Goal: Information Seeking & Learning: Check status

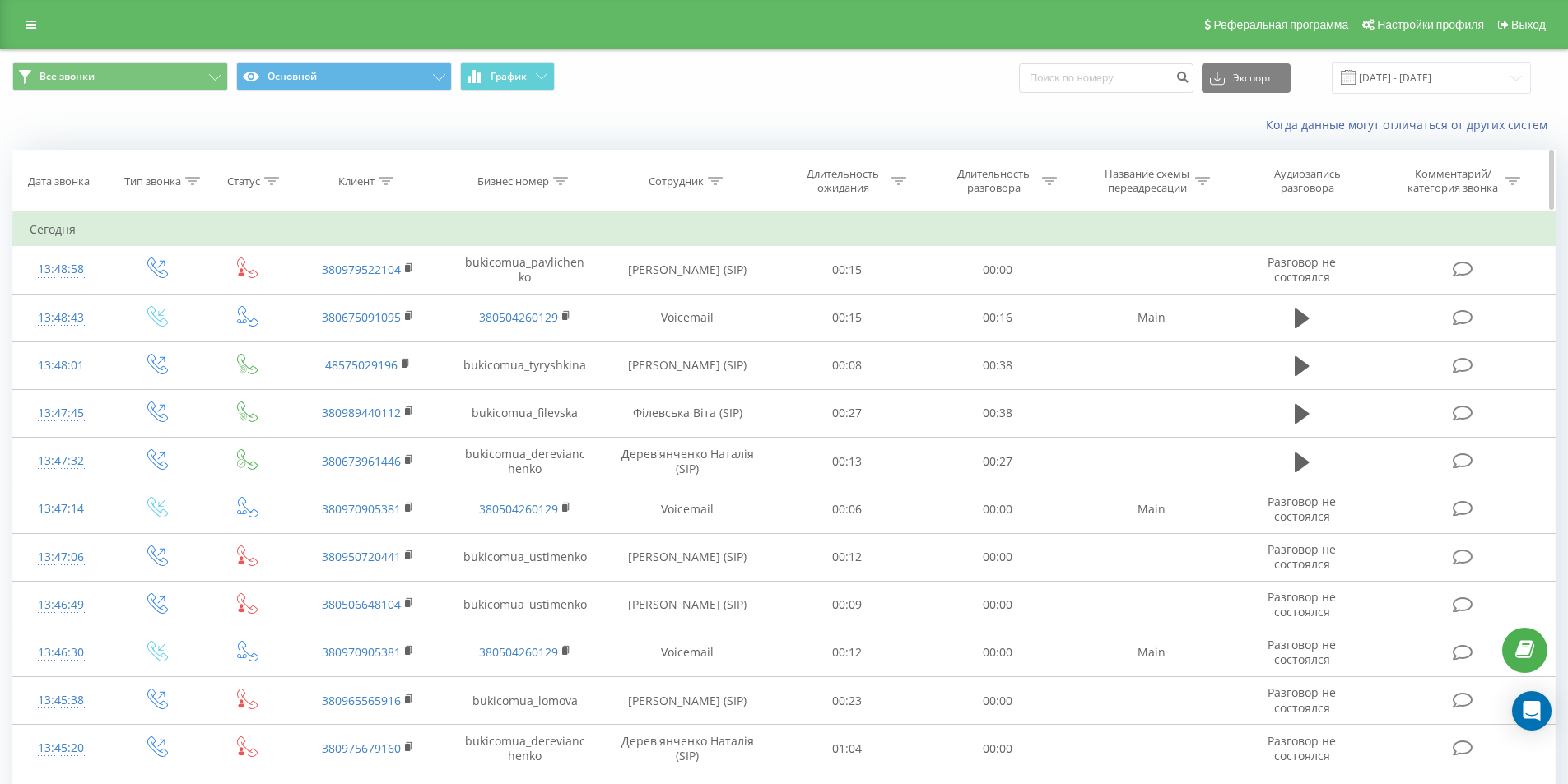
click at [384, 179] on icon at bounding box center [386, 181] width 15 height 8
paste input "+38 (093) 251-35-74"
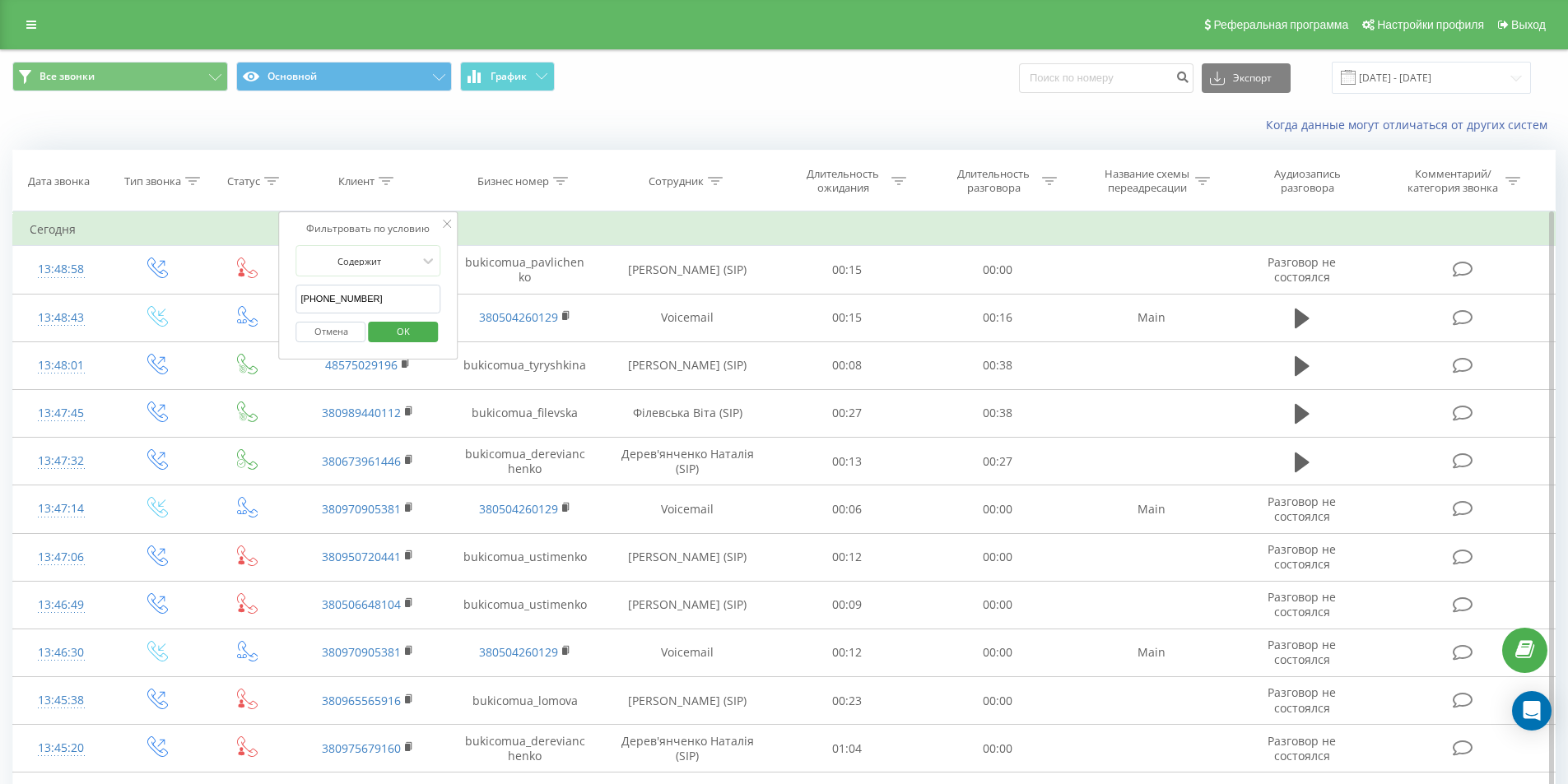
click at [323, 297] on input "+38 (093) 251-35-74" at bounding box center [369, 299] width 145 height 29
click at [320, 298] on input "093) 251-35-74" at bounding box center [369, 299] width 145 height 29
click at [323, 294] on input "093) 251-35-74" at bounding box center [369, 299] width 145 height 29
click at [334, 294] on input "093251-35-74" at bounding box center [369, 299] width 145 height 29
click at [347, 301] on input "09325135-74" at bounding box center [369, 299] width 145 height 29
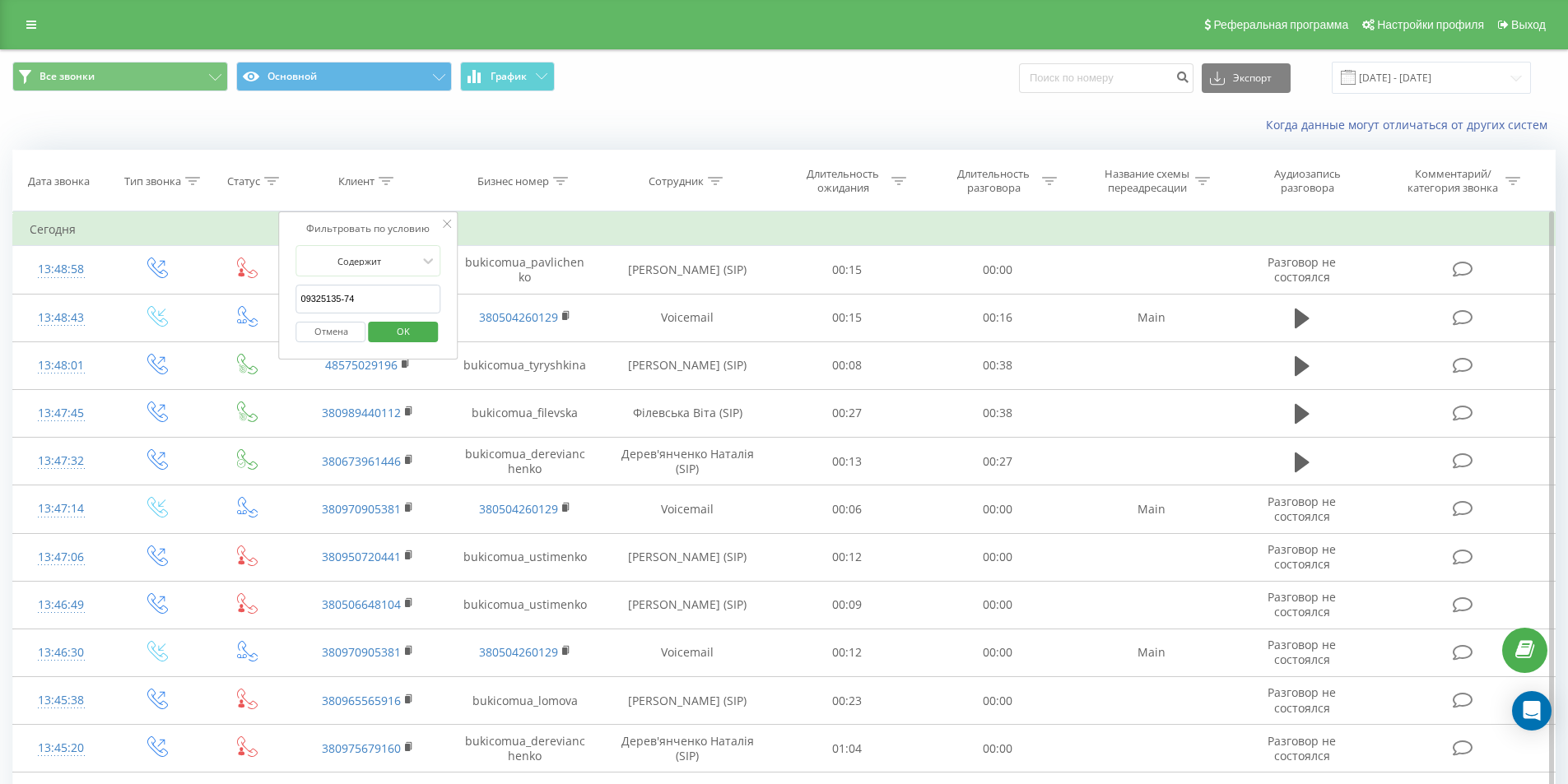
click at [345, 296] on input "09325135-74" at bounding box center [369, 299] width 145 height 29
click at [395, 323] on span "OK" at bounding box center [404, 331] width 47 height 26
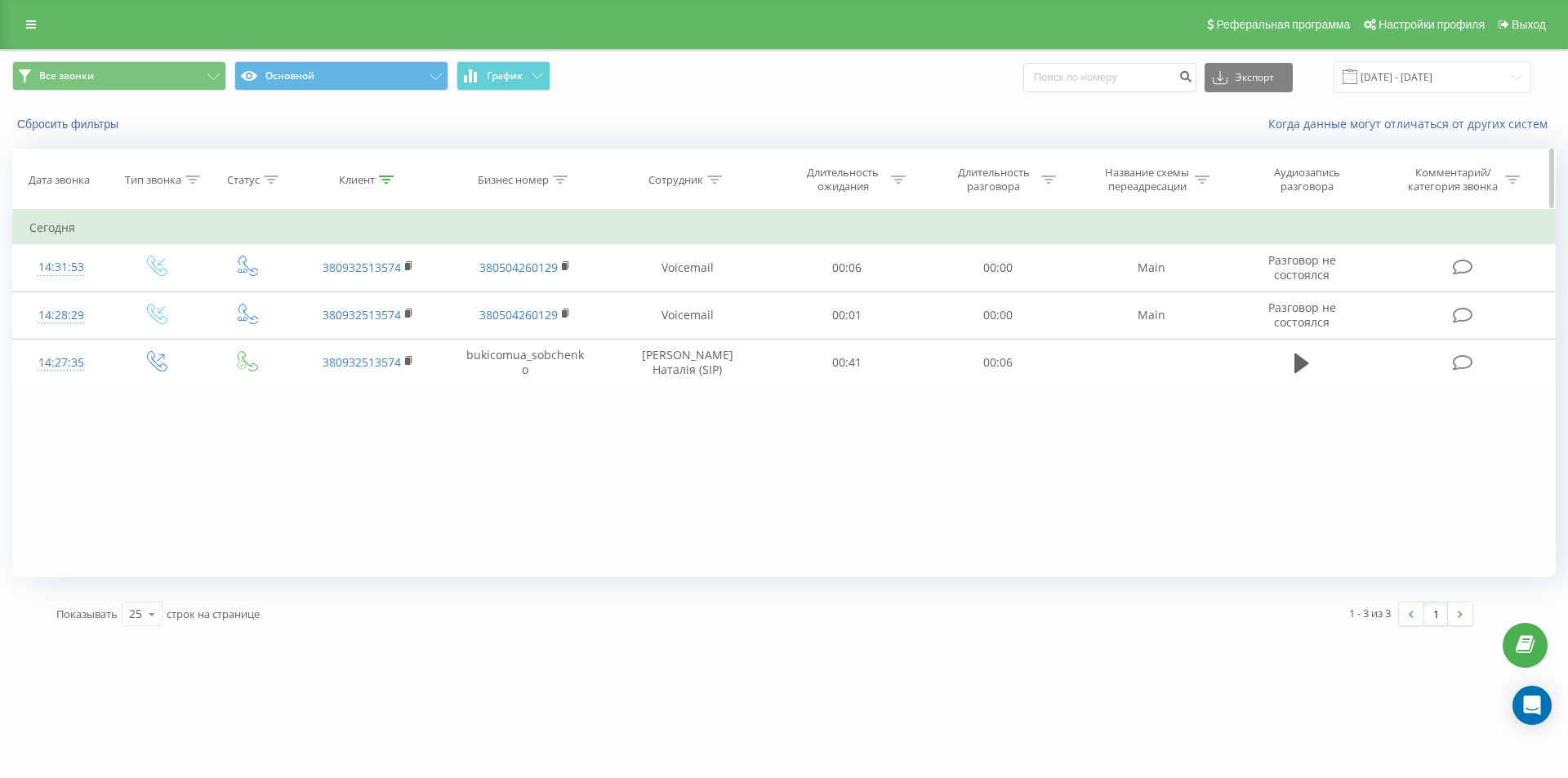
click at [386, 174] on div at bounding box center [386, 180] width 15 height 14
click at [344, 330] on button "Отмена" at bounding box center [331, 329] width 69 height 20
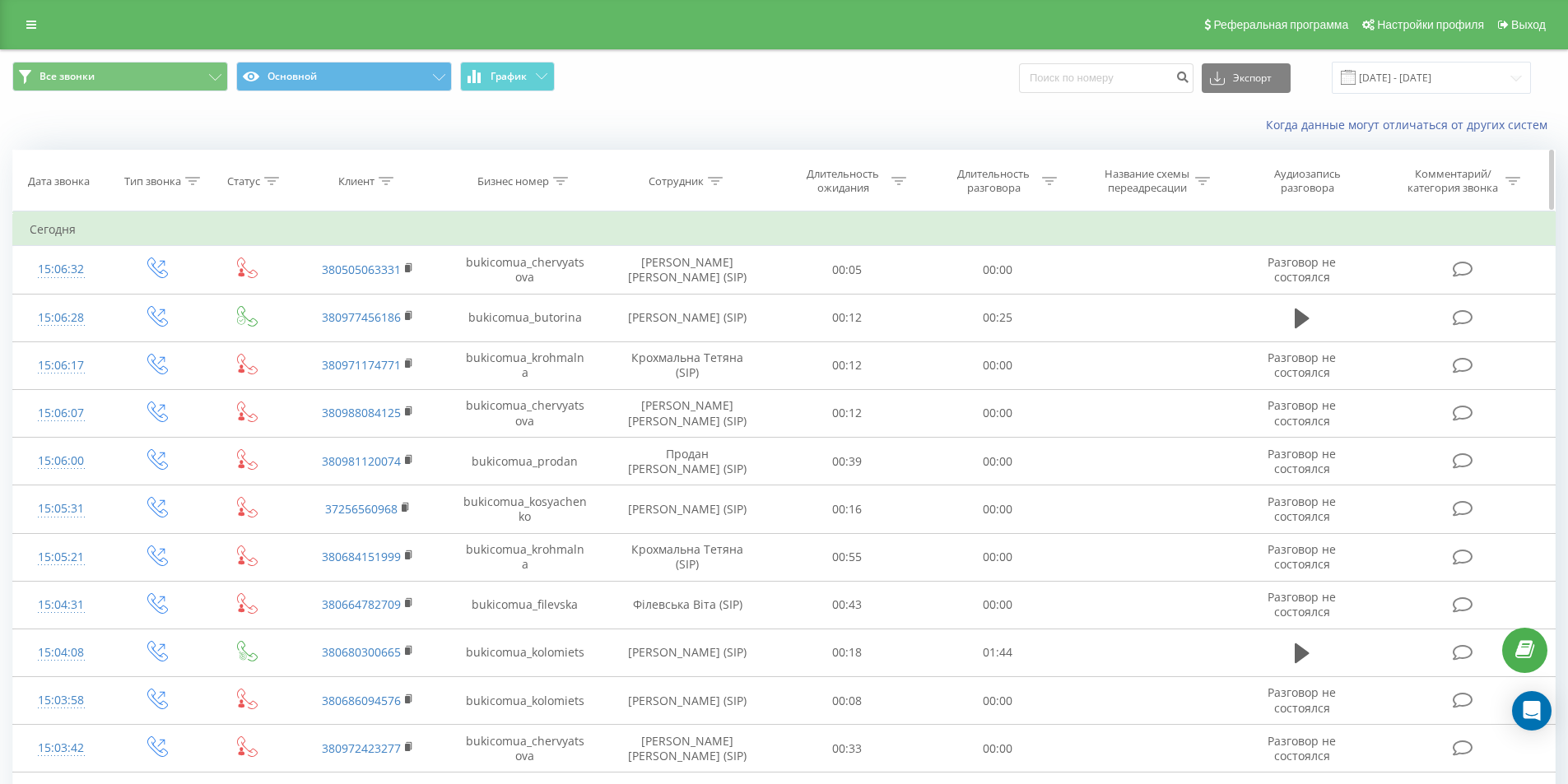
click at [385, 177] on icon at bounding box center [386, 181] width 15 height 8
paste input "+38 (050) 521-47-87"
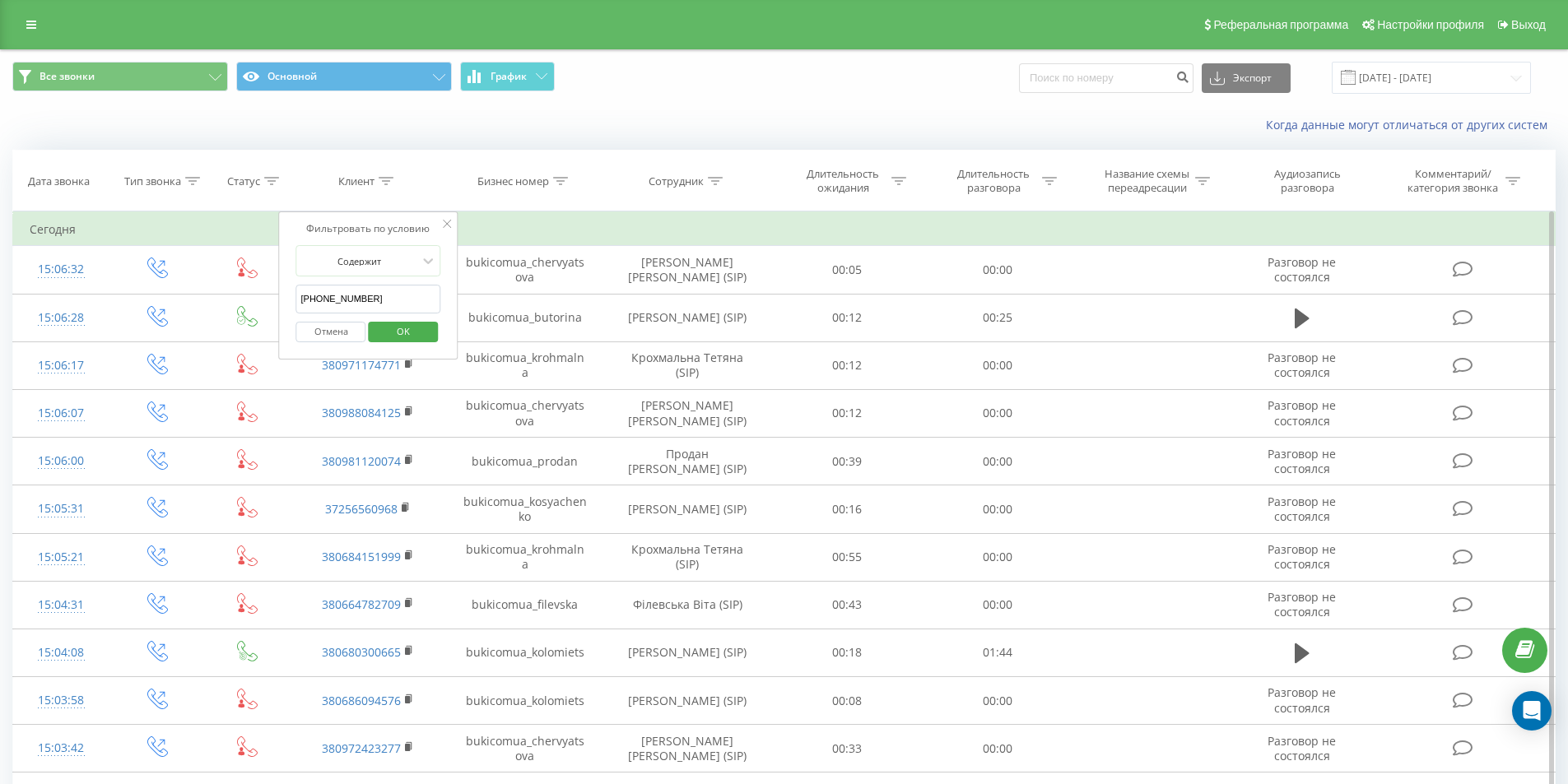
click at [323, 293] on input "+38 (050) 521-47-87" at bounding box center [369, 299] width 145 height 29
click at [321, 301] on input "050) 521-47-87" at bounding box center [369, 299] width 145 height 29
click at [337, 295] on input "050521-47-87" at bounding box center [369, 299] width 145 height 29
click at [334, 295] on input "050521-47-87" at bounding box center [369, 299] width 145 height 29
click at [344, 293] on input "05052147-87" at bounding box center [369, 299] width 145 height 29
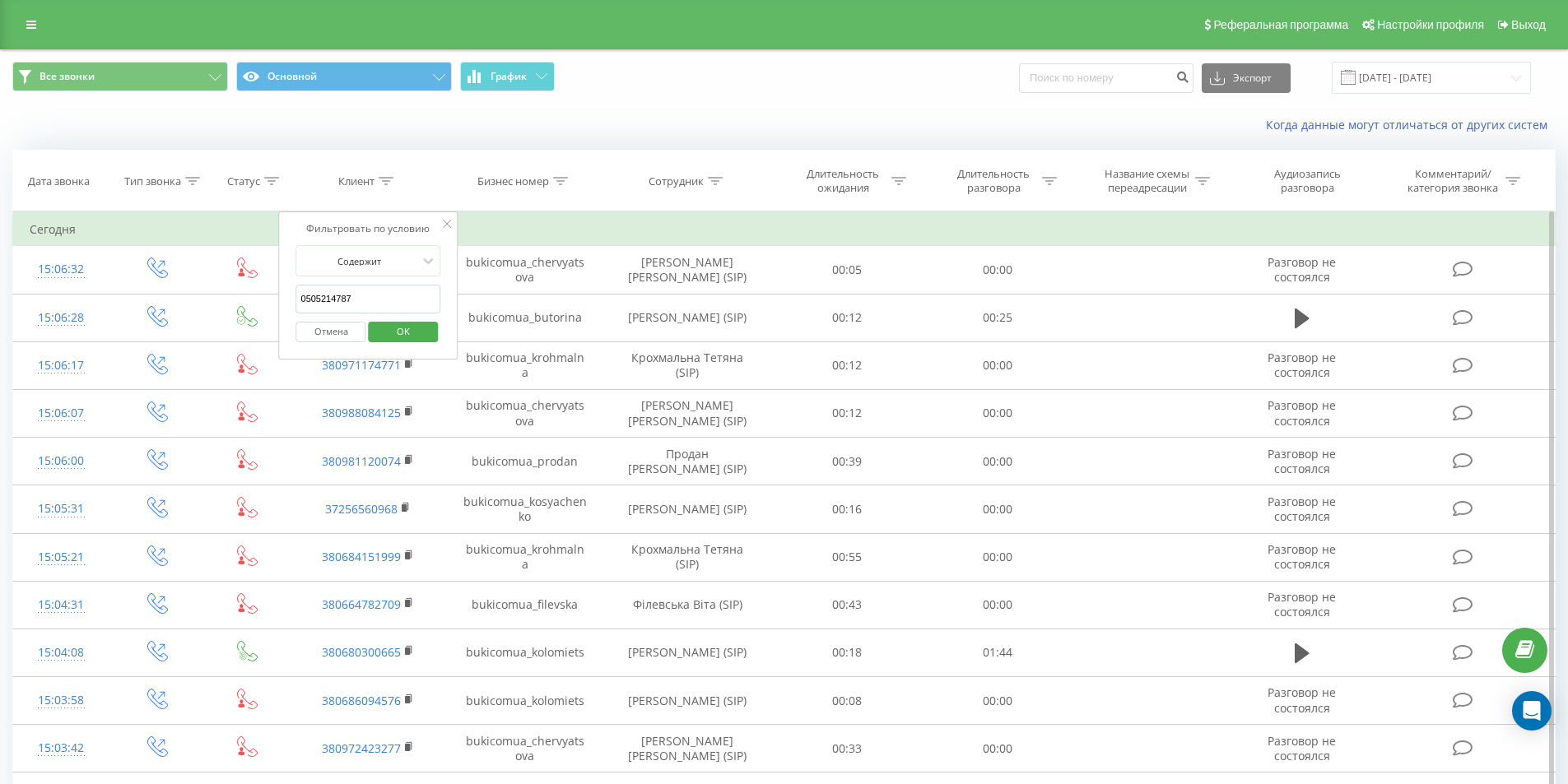
type input "0505214787"
click at [402, 331] on span "OK" at bounding box center [404, 331] width 47 height 26
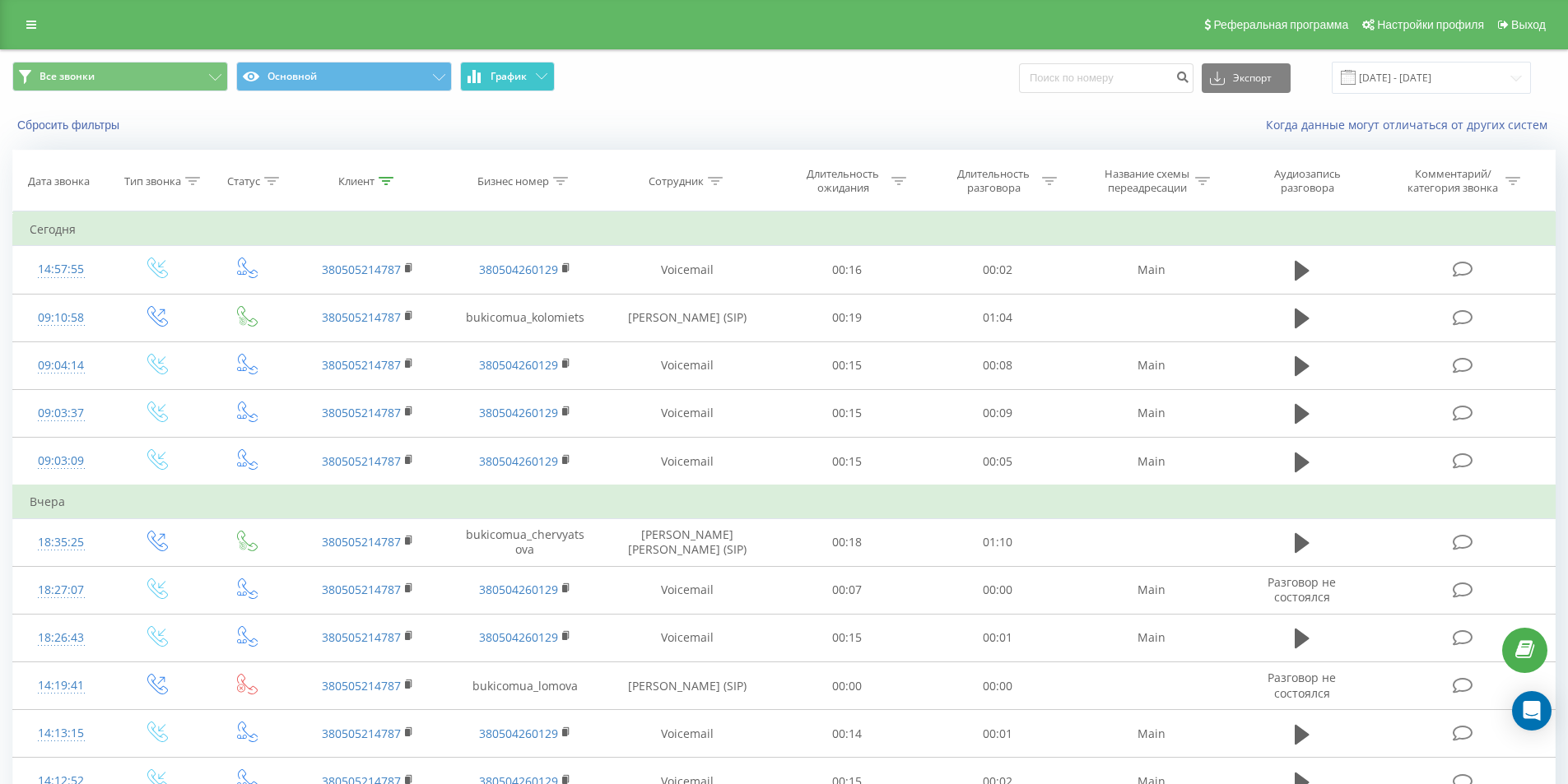
click at [510, 78] on span "График" at bounding box center [508, 76] width 36 height 12
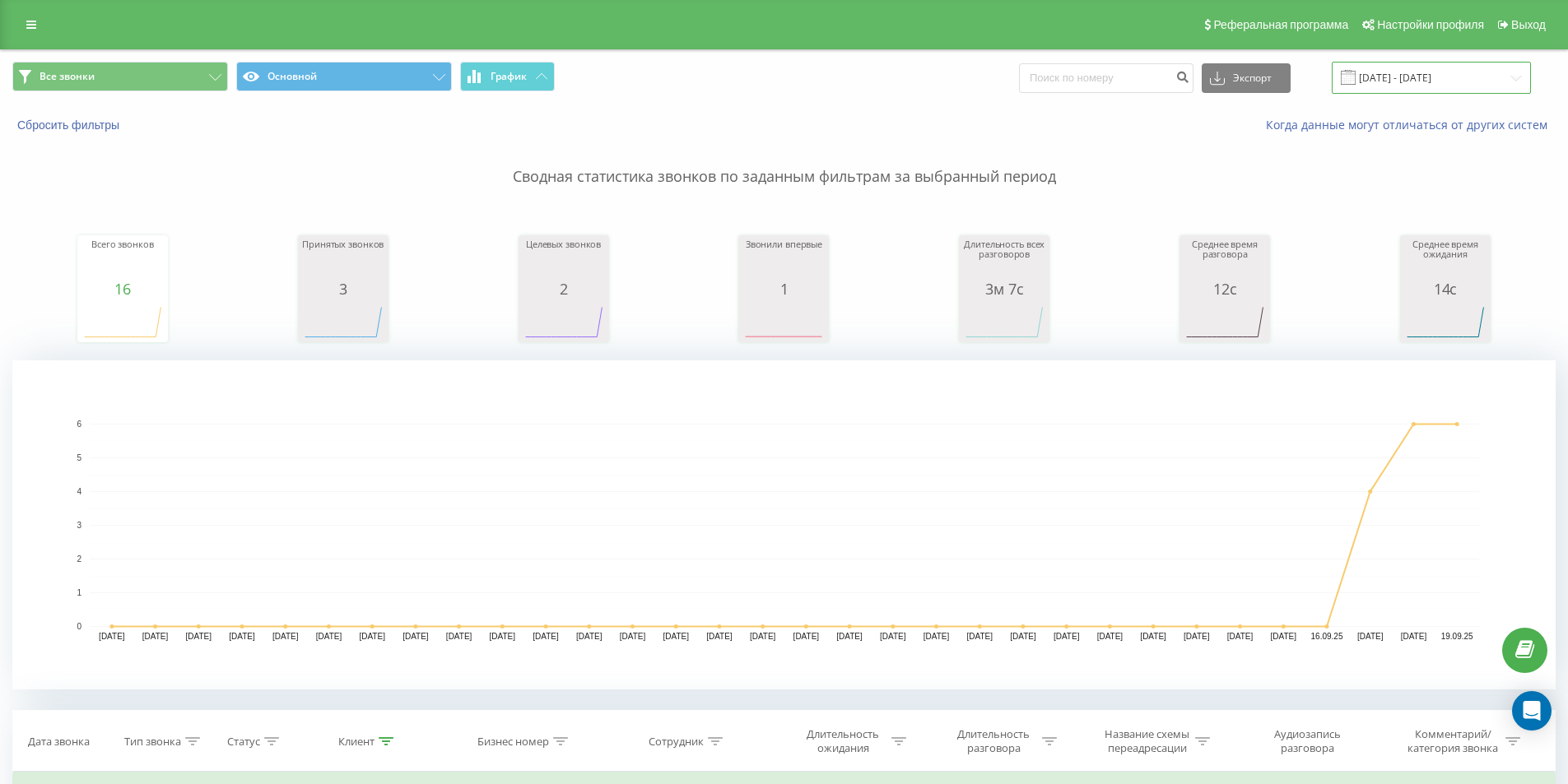
click at [1374, 79] on input "19.08.2025 - 19.09.2025" at bounding box center [1431, 78] width 200 height 32
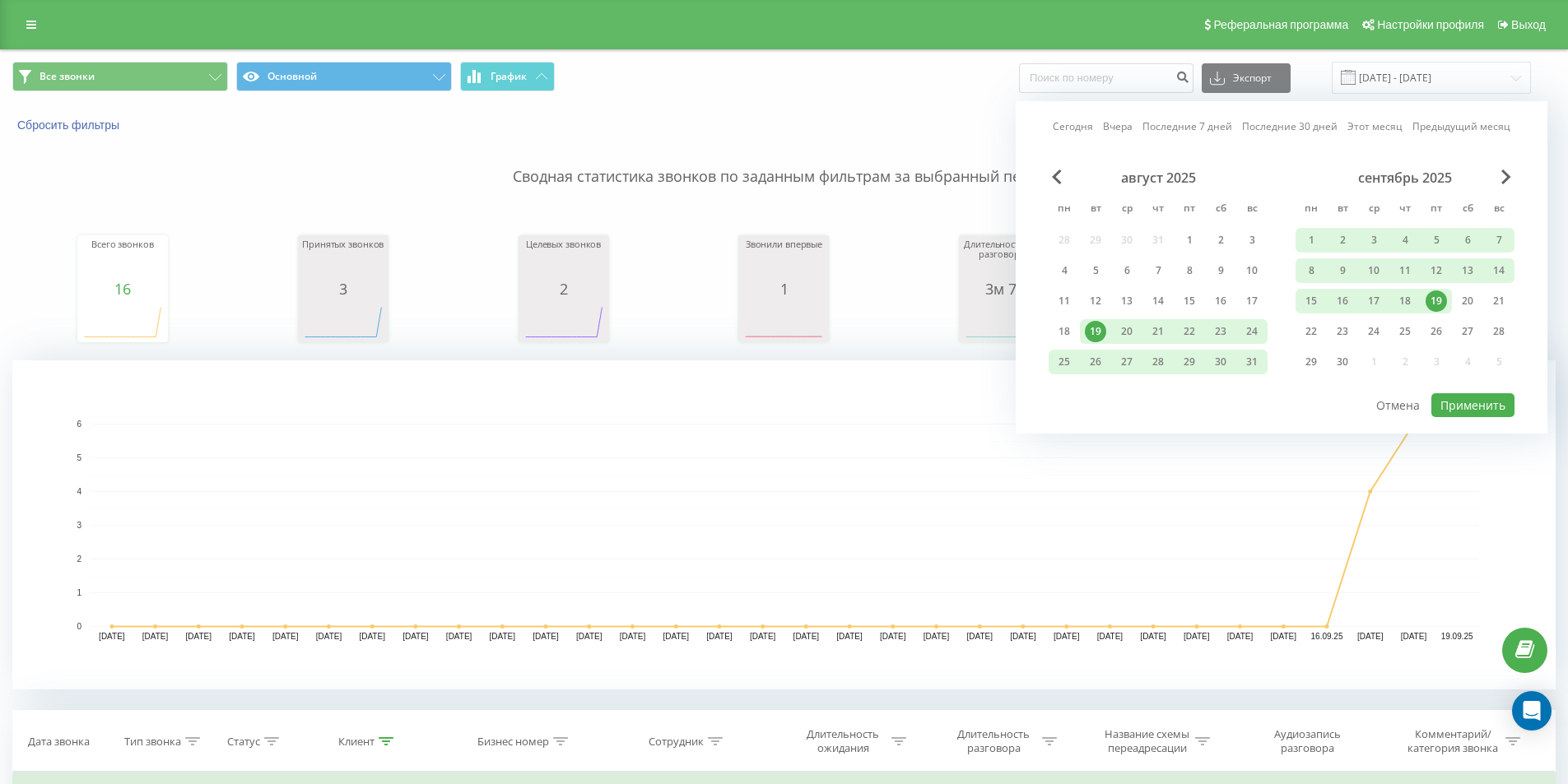
click at [1429, 303] on div "19" at bounding box center [1436, 302] width 21 height 21
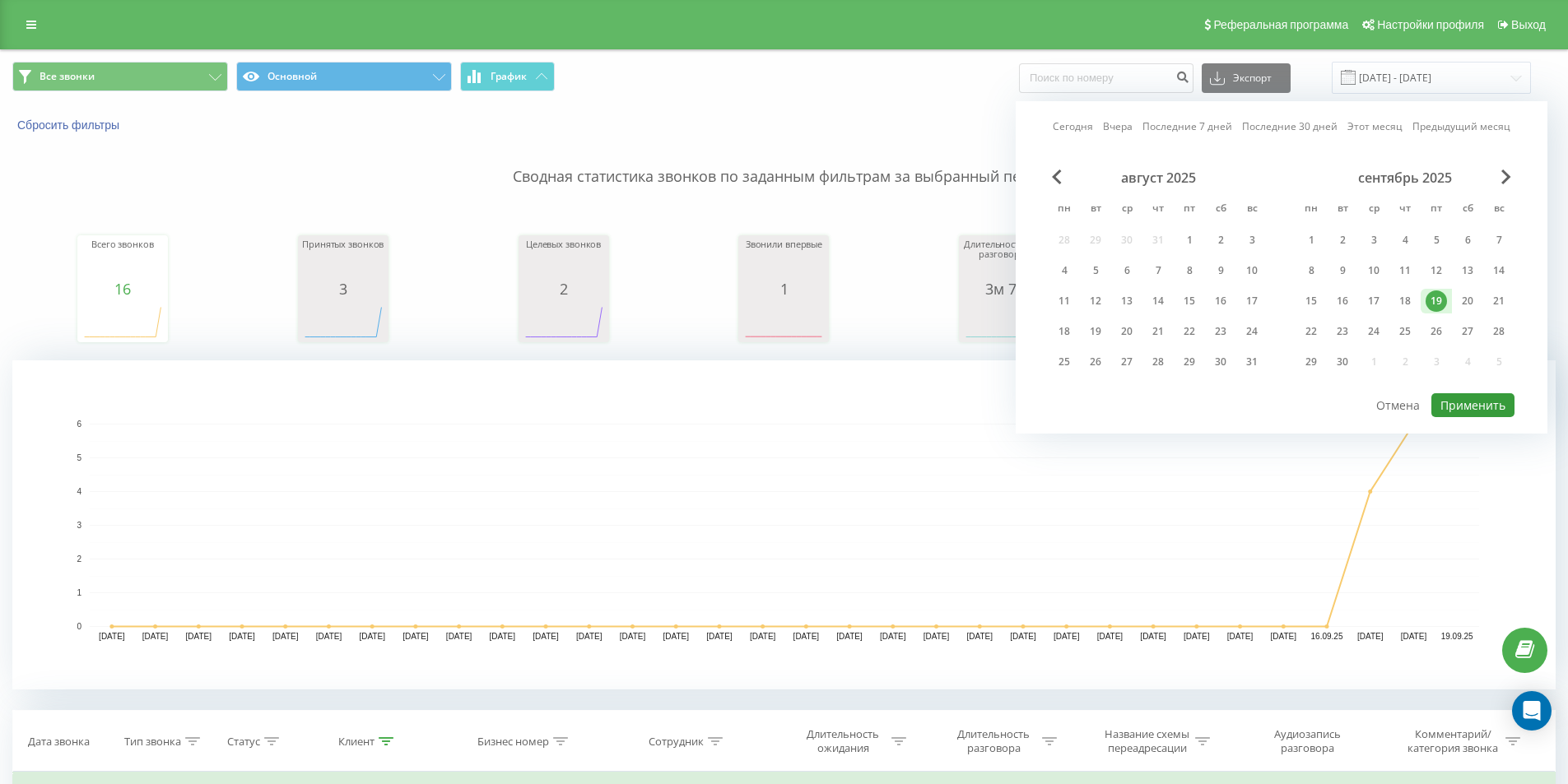
click at [1473, 402] on button "Применить" at bounding box center [1472, 405] width 83 height 24
type input "[DATE] - [DATE]"
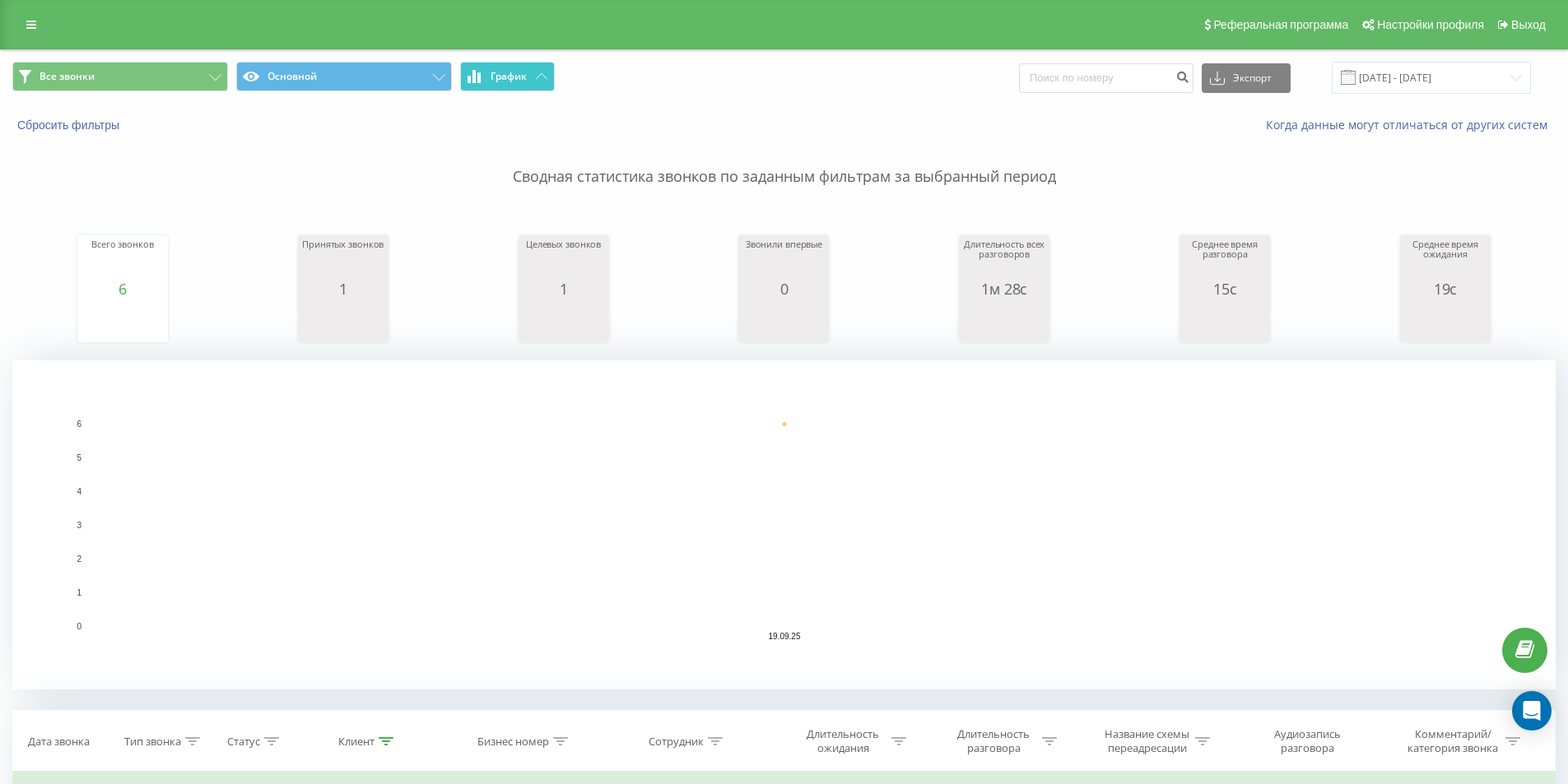
click at [514, 74] on span "График" at bounding box center [508, 76] width 36 height 12
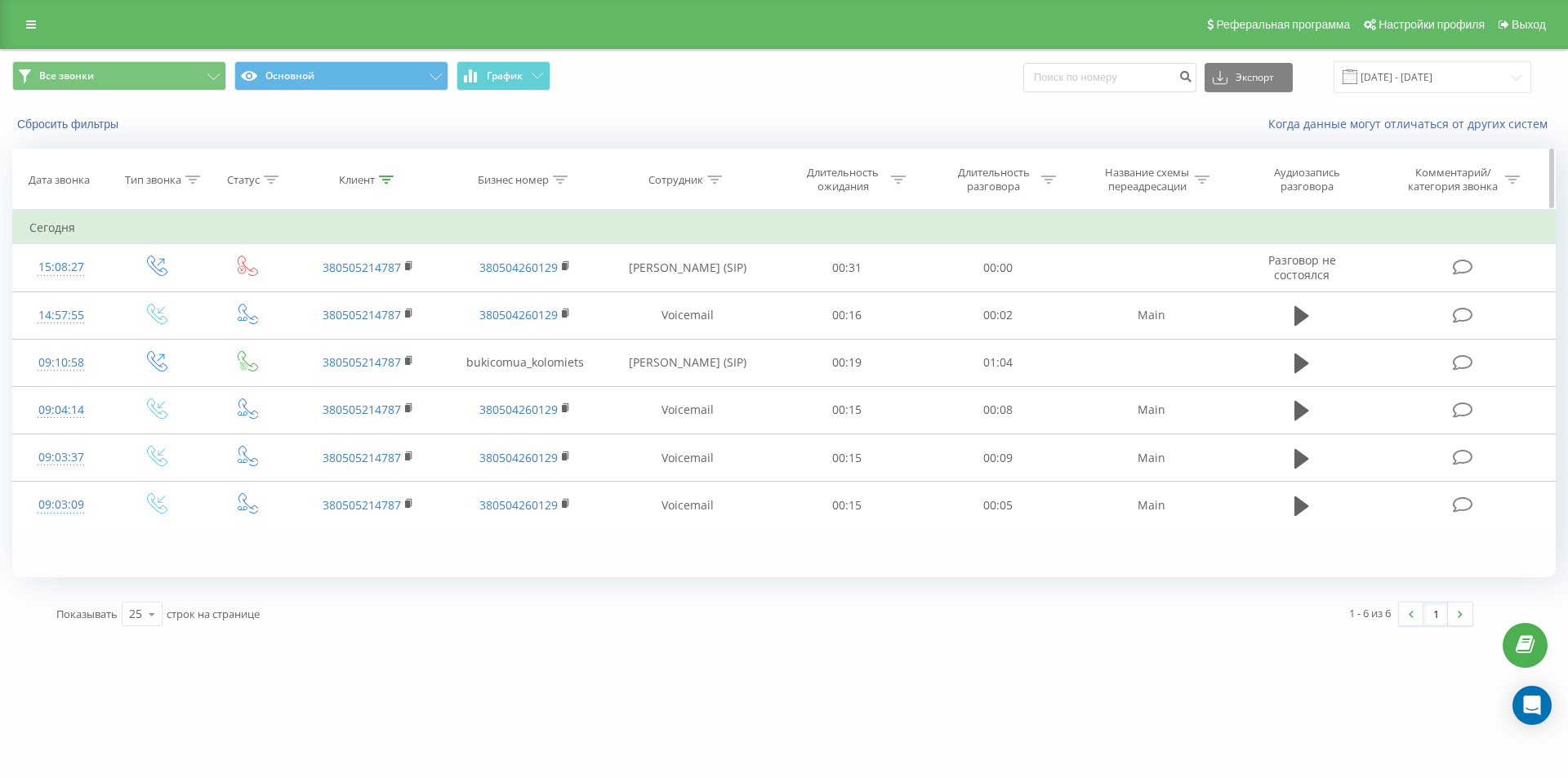
click at [388, 177] on icon at bounding box center [386, 179] width 15 height 8
click at [337, 324] on button "Отмена" at bounding box center [331, 329] width 69 height 20
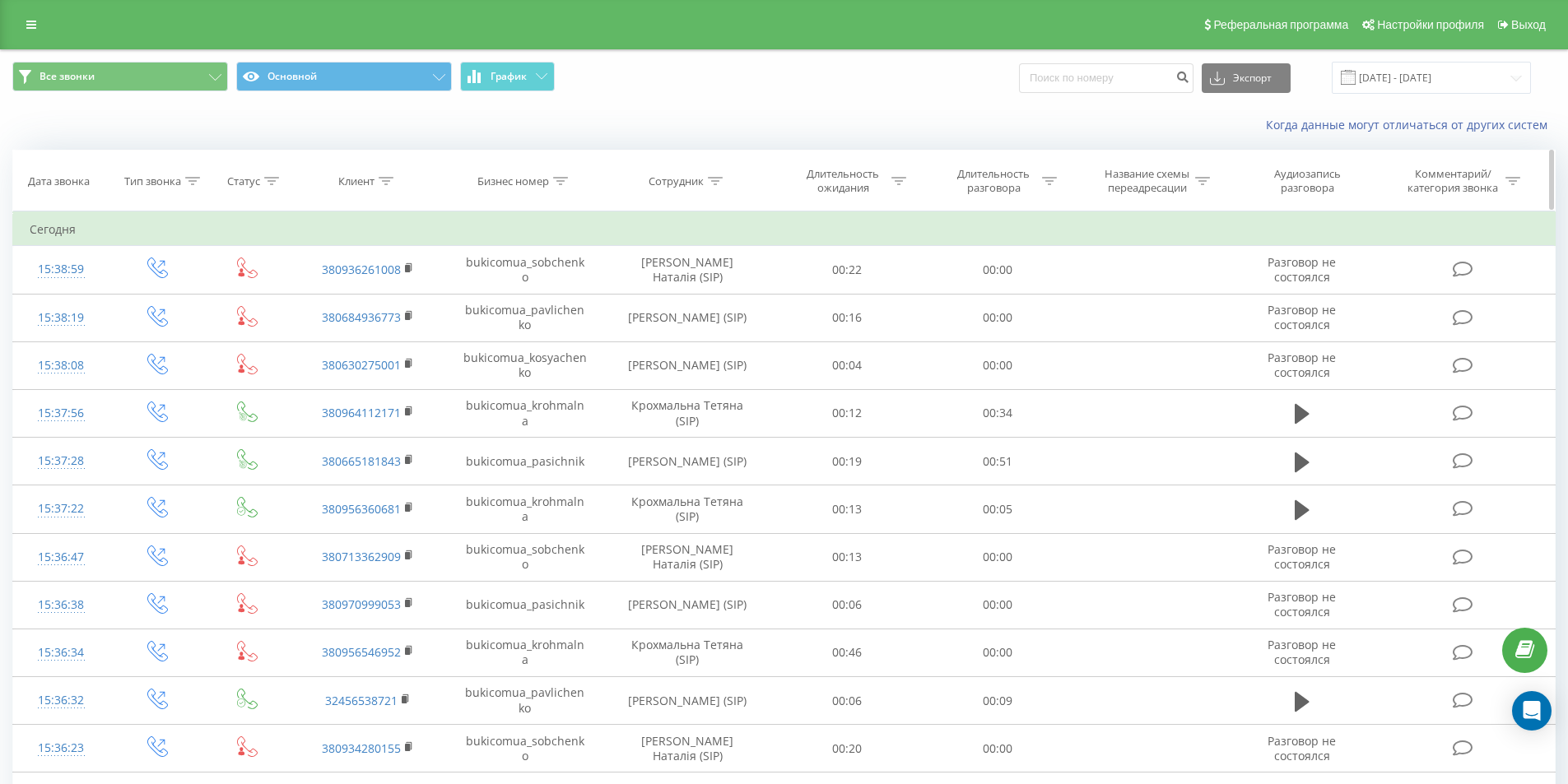
click at [703, 182] on div "Сотрудник" at bounding box center [686, 182] width 74 height 14
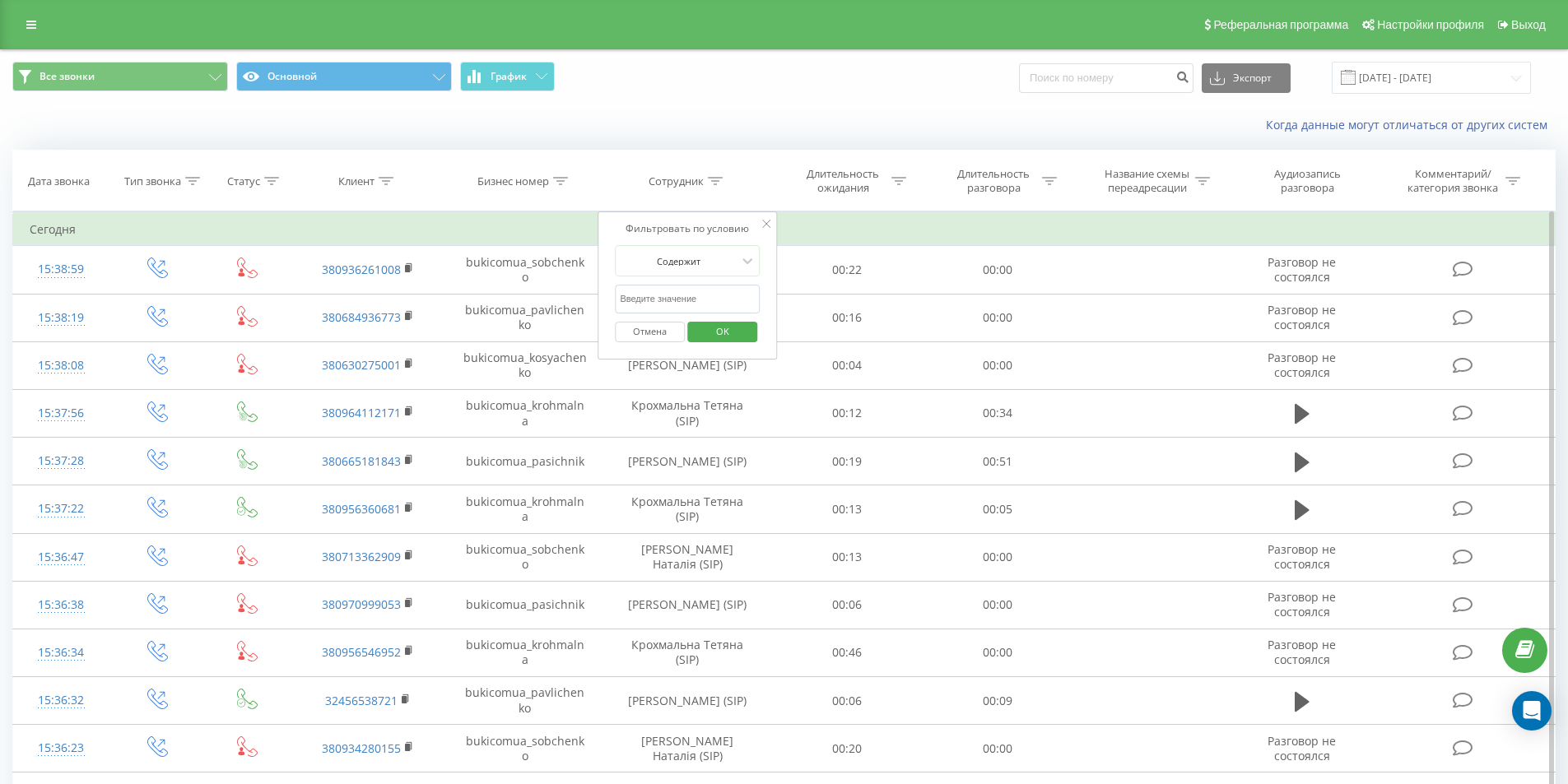
click at [670, 294] on input "text" at bounding box center [687, 299] width 145 height 29
type input "[PERSON_NAME]"
click at [706, 333] on span "OK" at bounding box center [723, 331] width 47 height 26
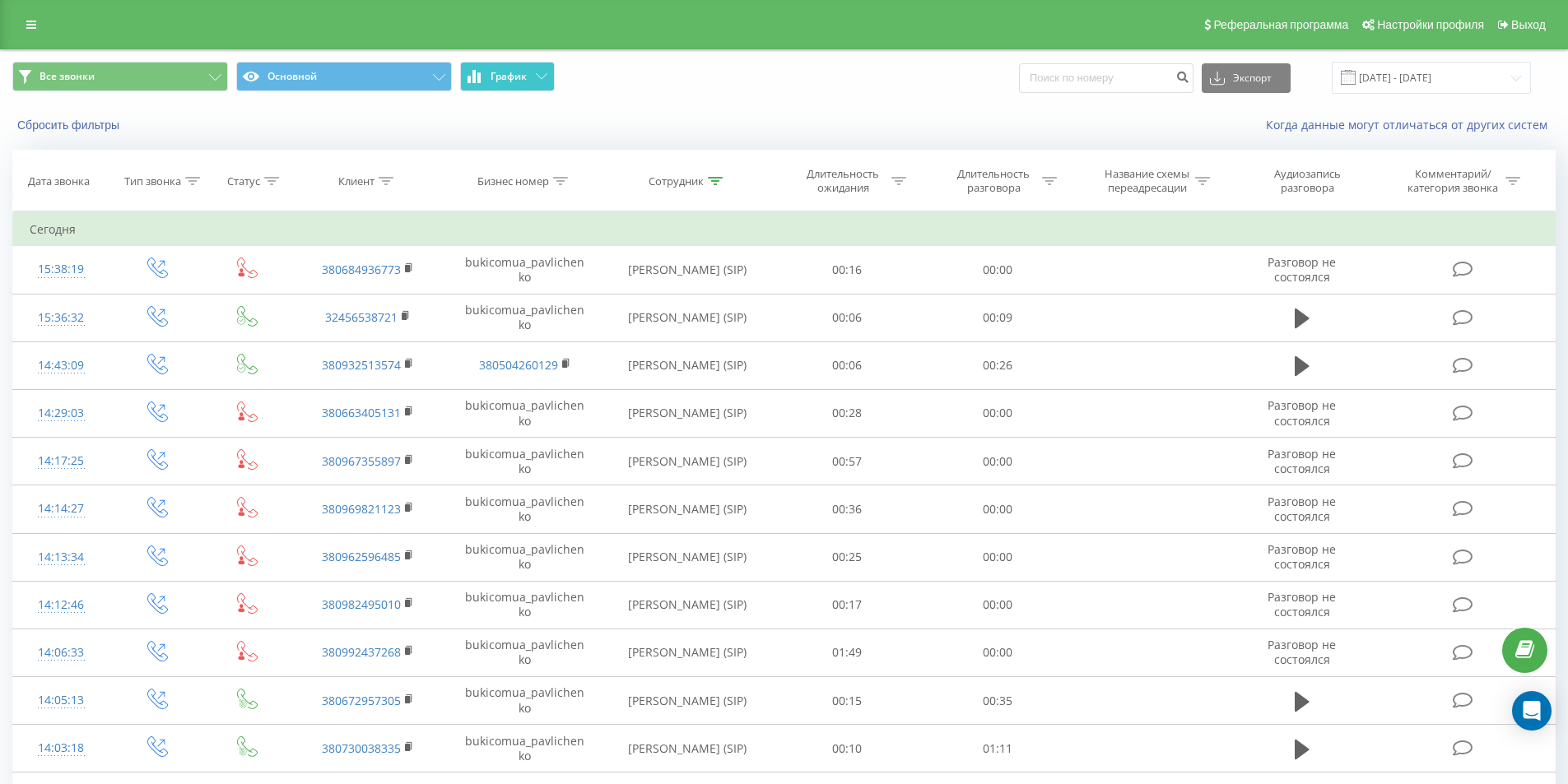
click at [497, 78] on span "График" at bounding box center [508, 76] width 36 height 12
